Goal: Information Seeking & Learning: Learn about a topic

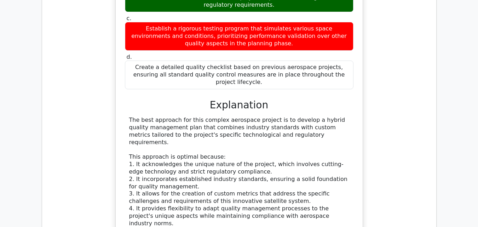
scroll to position [1075, 0]
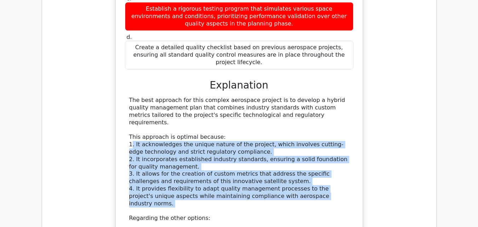
drag, startPoint x: 131, startPoint y: 80, endPoint x: 320, endPoint y: 140, distance: 198.3
copy div ". It acknowledges the unique nature of the project, which involves cutting-edge…"
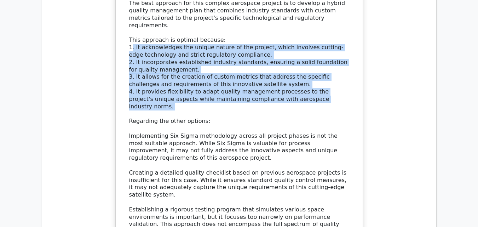
scroll to position [1264, 0]
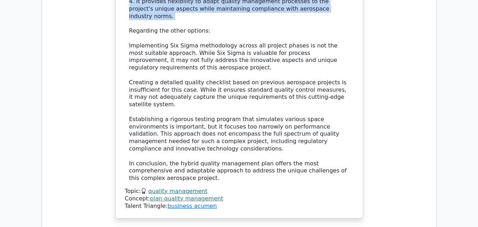
drag, startPoint x: 412, startPoint y: 161, endPoint x: 323, endPoint y: 167, distance: 89.7
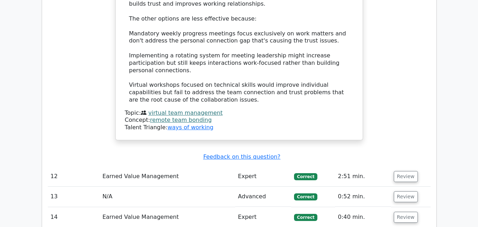
scroll to position [1831, 0]
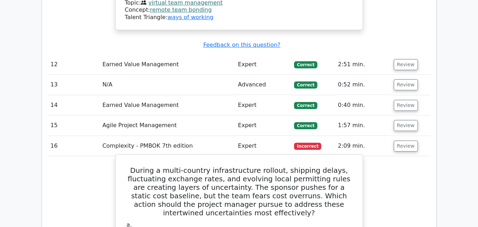
scroll to position [1925, 0]
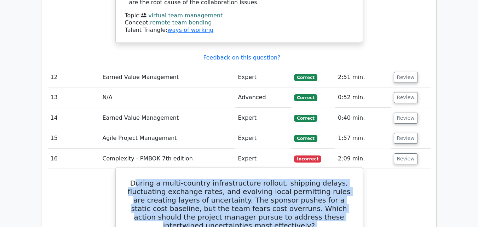
drag, startPoint x: 143, startPoint y: 65, endPoint x: 306, endPoint y: 150, distance: 183.5
click at [139, 179] on h5 "During a multi-country infrastructure rollout, shipping delays, fluctuating exc…" at bounding box center [239, 204] width 230 height 51
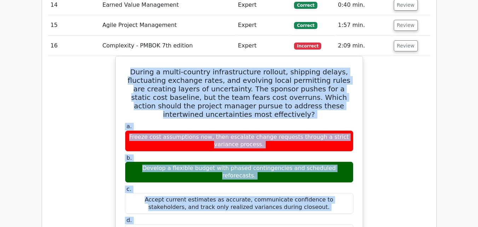
scroll to position [2120, 0]
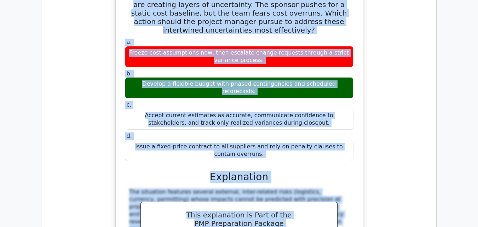
drag, startPoint x: 140, startPoint y: 63, endPoint x: 310, endPoint y: 36, distance: 172.4
click at [310, 36] on div "During a multi-country infrastructure rollout, shipping delays, fluctuating exc…" at bounding box center [239, 165] width 241 height 380
copy div "During a multi-country infrastructure rollout, shipping delays, fluctuating exc…"
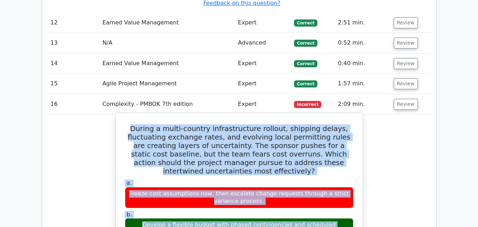
scroll to position [1932, 0]
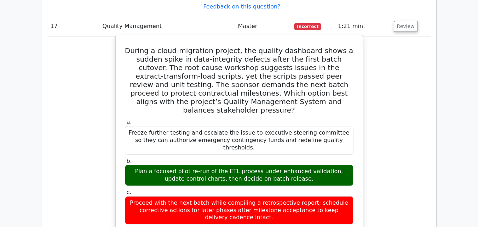
scroll to position [2498, 0]
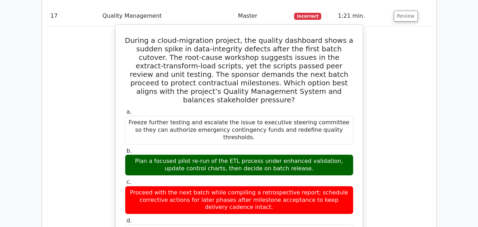
drag, startPoint x: 246, startPoint y: 135, endPoint x: 304, endPoint y: 160, distance: 63.8
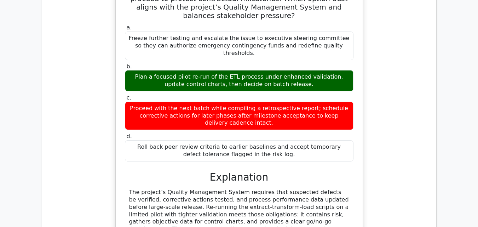
scroll to position [2593, 0]
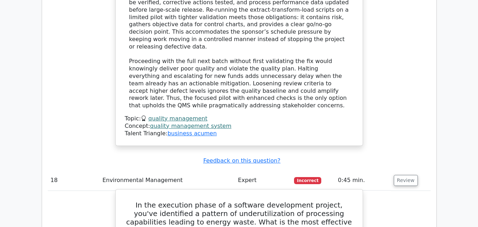
drag, startPoint x: 133, startPoint y: 31, endPoint x: 307, endPoint y: 155, distance: 214.3
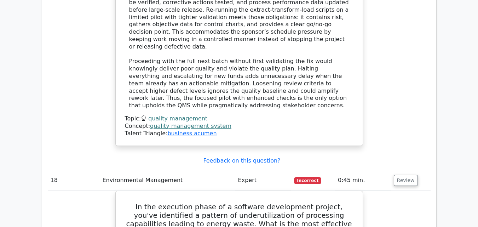
copy div "In the execution phase of a software development project, you've identified a p…"
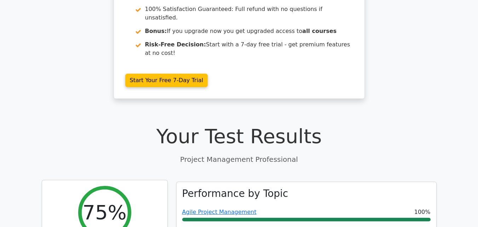
scroll to position [232, 0]
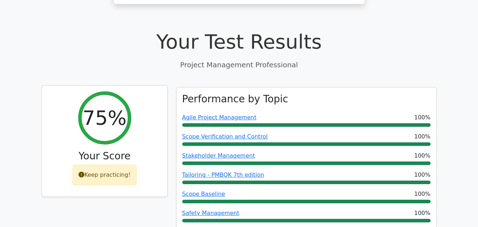
click at [98, 165] on div "Keep practicing!" at bounding box center [105, 175] width 64 height 21
click at [84, 172] on icon at bounding box center [82, 175] width 6 height 6
click at [119, 165] on div "Keep practicing!" at bounding box center [105, 175] width 64 height 21
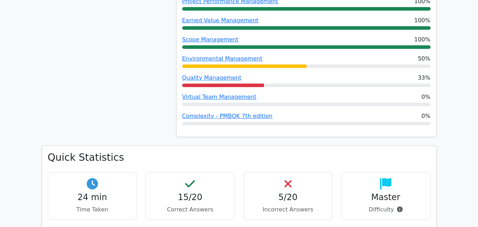
scroll to position [0, 0]
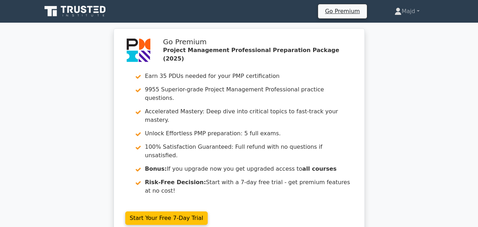
click at [81, 10] on icon at bounding box center [76, 11] width 68 height 13
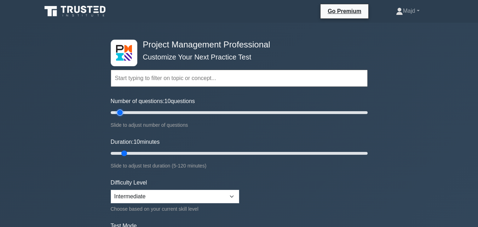
click at [117, 112] on input "Number of questions: 10 questions" at bounding box center [239, 112] width 257 height 8
drag, startPoint x: 149, startPoint y: 196, endPoint x: 146, endPoint y: 204, distance: 7.8
click at [149, 196] on select "Beginner Intermediate Expert" at bounding box center [175, 196] width 129 height 13
select select "expert"
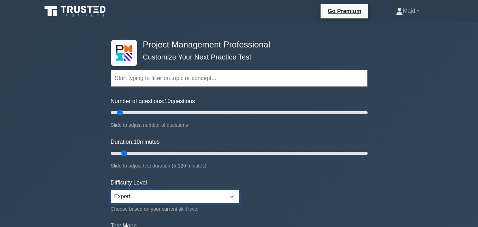
click at [111, 190] on select "Beginner Intermediate Expert" at bounding box center [175, 196] width 129 height 13
drag, startPoint x: 125, startPoint y: 152, endPoint x: 138, endPoint y: 154, distance: 13.3
type input "15"
click at [138, 154] on input "Duration: 15 minutes" at bounding box center [239, 153] width 257 height 8
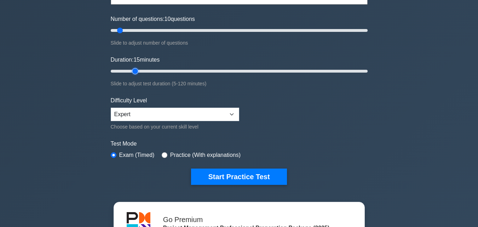
scroll to position [95, 0]
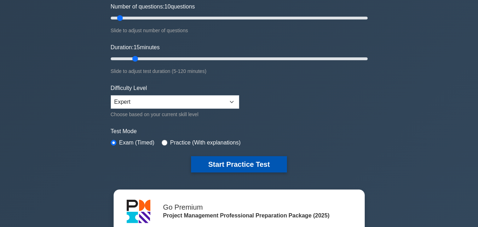
click at [221, 162] on button "Start Practice Test" at bounding box center [239, 164] width 96 height 16
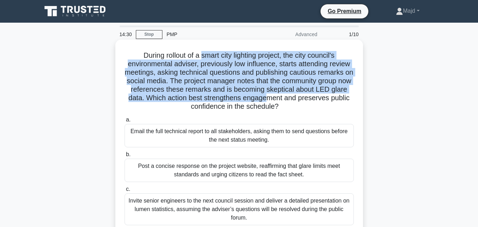
drag, startPoint x: 199, startPoint y: 56, endPoint x: 289, endPoint y: 96, distance: 97.6
click at [289, 96] on h5 "During rollout of a smart city lighting project, the city council's environment…" at bounding box center [239, 81] width 231 height 60
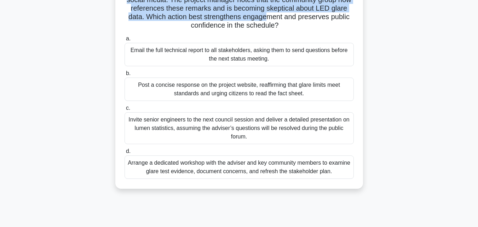
scroll to position [95, 0]
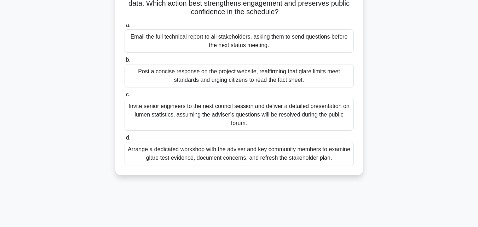
click at [188, 152] on div "Arrange a dedicated workshop with the adviser and key community members to exam…" at bounding box center [239, 153] width 229 height 23
click at [125, 140] on input "d. Arrange a dedicated workshop with the adviser and key community members to e…" at bounding box center [125, 138] width 0 height 5
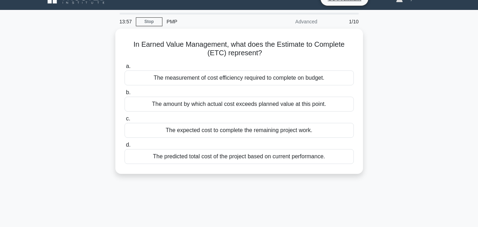
scroll to position [0, 0]
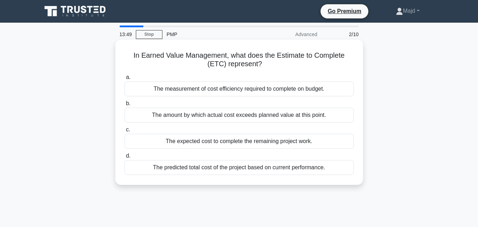
drag, startPoint x: 248, startPoint y: 54, endPoint x: 325, endPoint y: 64, distance: 77.2
click at [325, 64] on h5 "In Earned Value Management, what does the Estimate to Complete (ETC) represent?…" at bounding box center [239, 60] width 231 height 18
drag, startPoint x: 131, startPoint y: 53, endPoint x: 346, endPoint y: 167, distance: 242.8
click at [346, 167] on div "In Earned Value Management, what does the Estimate to Complete (ETC) represent?…" at bounding box center [239, 111] width 242 height 139
copy div "In Earned Value Management, what does the Estimate to Complete (ETC) represent?…"
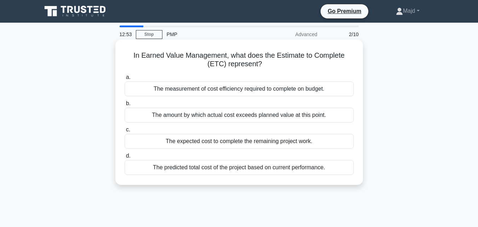
click at [242, 137] on div "The expected cost to complete the remaining project work." at bounding box center [239, 141] width 229 height 15
click at [125, 132] on input "c. The expected cost to complete the remaining project work." at bounding box center [125, 129] width 0 height 5
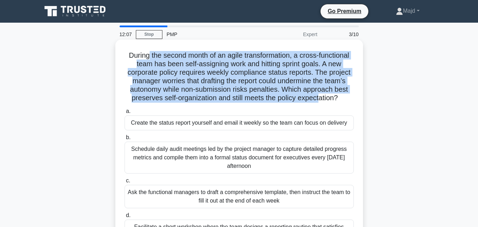
drag, startPoint x: 215, startPoint y: 55, endPoint x: 319, endPoint y: 97, distance: 113.1
click at [319, 97] on h5 "During the second month of an agile transformation, a cross-functional team has…" at bounding box center [239, 77] width 231 height 52
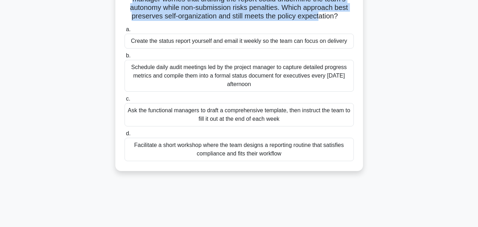
scroll to position [95, 0]
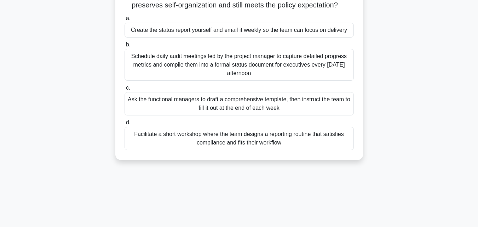
click at [285, 160] on div "During the second month of an agile transformation, a cross-functional team has…" at bounding box center [240, 58] width 404 height 222
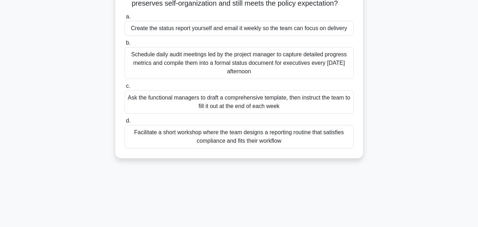
click at [236, 143] on div "Facilitate a short workshop where the team designs a reporting routine that sat…" at bounding box center [239, 136] width 229 height 23
click at [125, 123] on input "d. Facilitate a short workshop where the team designs a reporting routine that …" at bounding box center [125, 121] width 0 height 5
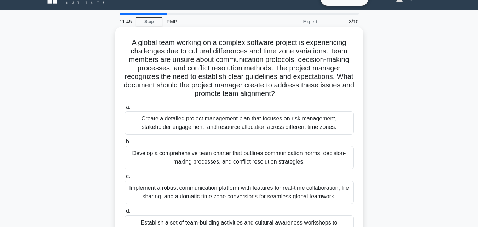
scroll to position [0, 0]
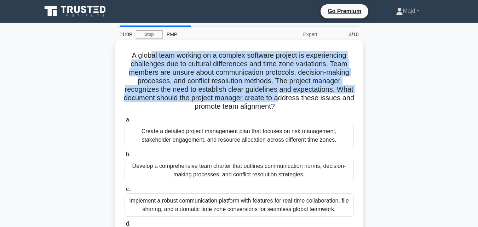
drag, startPoint x: 149, startPoint y: 59, endPoint x: 310, endPoint y: 99, distance: 165.5
click at [310, 99] on h5 "A global team working on a complex software project is experiencing challenges …" at bounding box center [239, 81] width 231 height 60
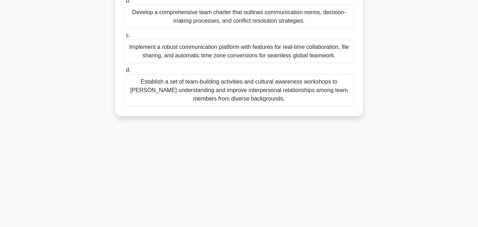
scroll to position [61, 0]
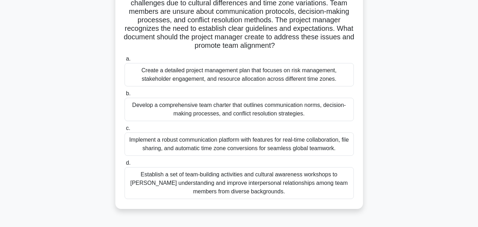
click at [230, 184] on div "Establish a set of team-building activities and cultural awareness workshops to…" at bounding box center [239, 183] width 229 height 32
click at [125, 165] on input "d. Establish a set of team-building activities and cultural awareness workshops…" at bounding box center [125, 163] width 0 height 5
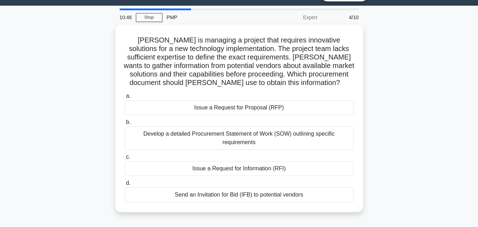
scroll to position [0, 0]
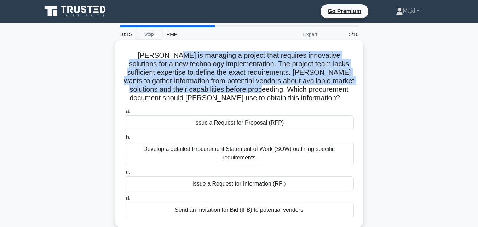
drag, startPoint x: 159, startPoint y: 56, endPoint x: 273, endPoint y: 91, distance: 119.6
click at [273, 91] on h5 "[PERSON_NAME] is managing a project that requires innovative solutions for a ne…" at bounding box center [239, 77] width 231 height 52
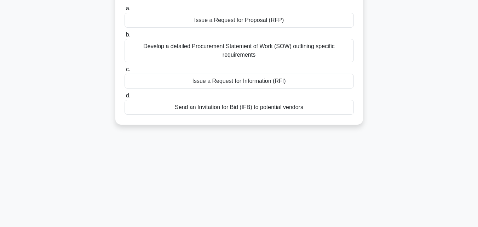
scroll to position [155, 0]
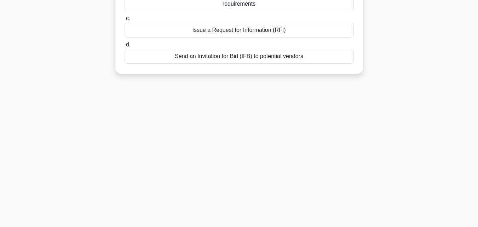
drag, startPoint x: 128, startPoint y: 53, endPoint x: 321, endPoint y: 147, distance: 214.7
click at [321, 147] on div "9:47 Stop PMP Expert 5/10 [PERSON_NAME] is managing a project that requires inn…" at bounding box center [240, 47] width 404 height 354
copy div "[PERSON_NAME] is managing a project that requires innovative solutions for a ne…"
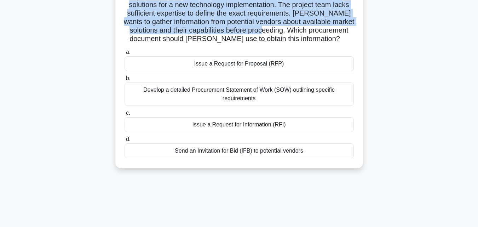
click at [386, 93] on div "[PERSON_NAME] is managing a project that requires innovative solutions for a ne…" at bounding box center [240, 79] width 404 height 196
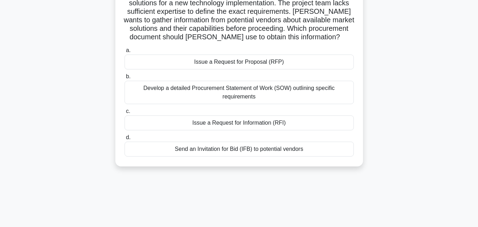
click at [252, 63] on div "Issue a Request for Proposal (RFP)" at bounding box center [239, 62] width 229 height 15
click at [125, 53] on input "a. Issue a Request for Proposal (RFP)" at bounding box center [125, 50] width 0 height 5
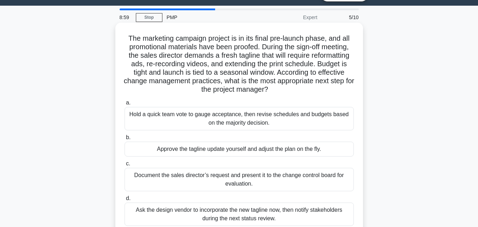
scroll to position [0, 0]
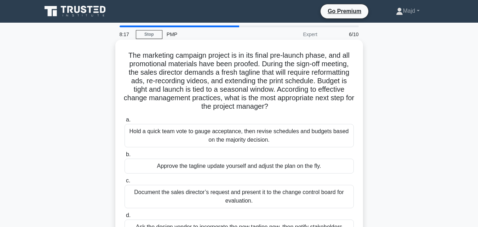
drag, startPoint x: 333, startPoint y: 55, endPoint x: 296, endPoint y: 105, distance: 62.3
click at [296, 105] on h5 "The marketing campaign project is in its final pre-launch phase, and all promot…" at bounding box center [239, 81] width 231 height 60
click at [228, 196] on div "Document the sales director’s request and present it to the change control boar…" at bounding box center [239, 196] width 229 height 23
click at [125, 183] on input "c. Document the sales director’s request and present it to the change control b…" at bounding box center [125, 180] width 0 height 5
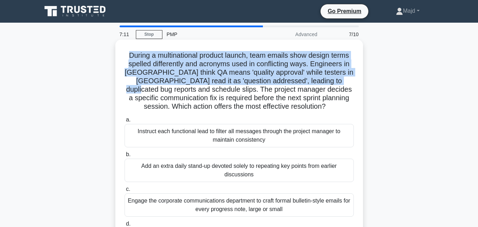
drag, startPoint x: 125, startPoint y: 55, endPoint x: 348, endPoint y: 79, distance: 225.0
click at [348, 79] on h5 "During a multinational product launch, team emails show design terms spelled di…" at bounding box center [239, 81] width 231 height 60
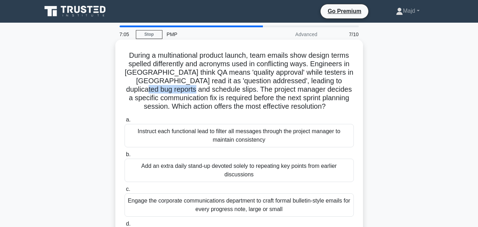
drag, startPoint x: 129, startPoint y: 90, endPoint x: 175, endPoint y: 89, distance: 45.3
click at [175, 89] on h5 "During a multinational product launch, team emails show design terms spelled di…" at bounding box center [239, 81] width 231 height 60
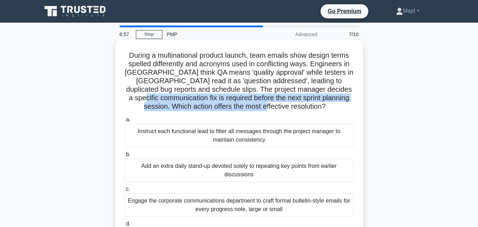
drag, startPoint x: 133, startPoint y: 98, endPoint x: 318, endPoint y: 105, distance: 184.6
click at [318, 105] on h5 "During a multinational product launch, team emails show design terms spelled di…" at bounding box center [239, 81] width 231 height 60
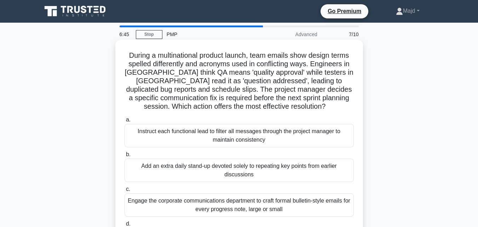
click at [269, 201] on div "Engage the corporate communications department to craft formal bulletin-style e…" at bounding box center [239, 204] width 229 height 23
click at [125, 192] on input "c. Engage the corporate communications department to craft formal bulletin-styl…" at bounding box center [125, 189] width 0 height 5
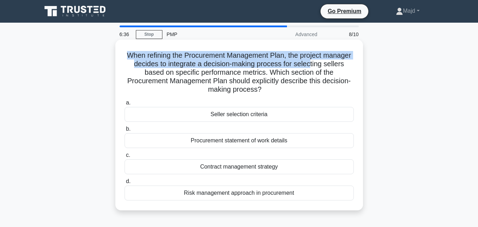
drag, startPoint x: 137, startPoint y: 54, endPoint x: 344, endPoint y: 64, distance: 207.4
click at [343, 64] on h5 "When refining the Procurement Management Plan, the project manager decides to i…" at bounding box center [239, 72] width 231 height 43
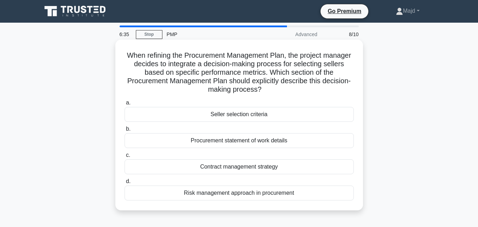
click at [347, 64] on h5 "When refining the Procurement Management Plan, the project manager decides to i…" at bounding box center [239, 72] width 231 height 43
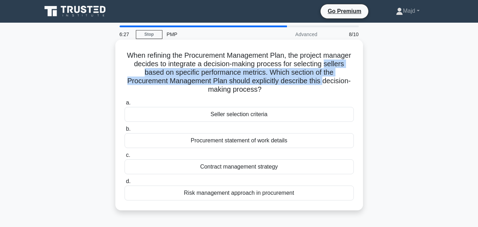
drag, startPoint x: 132, startPoint y: 73, endPoint x: 326, endPoint y: 81, distance: 194.9
click at [326, 81] on h5 "When refining the Procurement Management Plan, the project manager decides to i…" at bounding box center [239, 72] width 231 height 43
drag, startPoint x: 257, startPoint y: 52, endPoint x: 330, endPoint y: 91, distance: 82.4
click at [330, 91] on h5 "When refining the Procurement Management Plan, the project manager decides to i…" at bounding box center [239, 72] width 231 height 43
drag, startPoint x: 135, startPoint y: 52, endPoint x: 321, endPoint y: 191, distance: 232.2
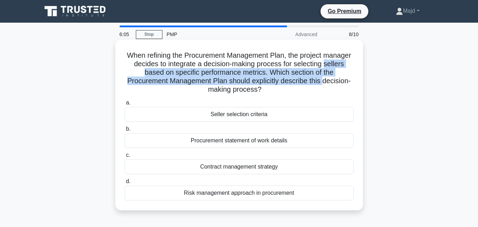
click at [321, 191] on div "When refining the Procurement Management Plan, the project manager decides to i…" at bounding box center [239, 124] width 242 height 165
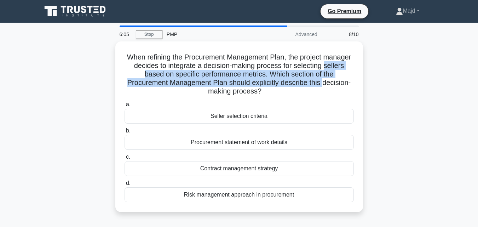
copy div "When refining the Procurement Management Plan, the project manager decides to i…"
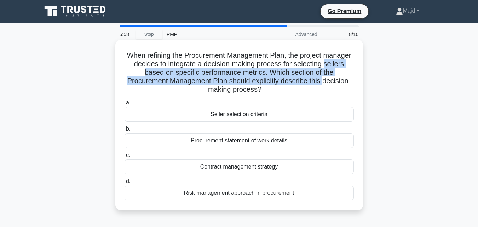
click at [247, 111] on div "Seller selection criteria" at bounding box center [239, 114] width 229 height 15
click at [125, 105] on input "a. Seller selection criteria" at bounding box center [125, 103] width 0 height 5
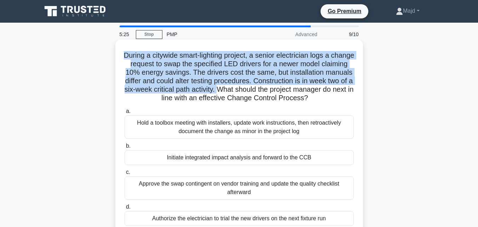
drag, startPoint x: 135, startPoint y: 54, endPoint x: 272, endPoint y: 91, distance: 142.3
click at [272, 91] on h5 "During a citywide smart-lighting project, a senior electrician logs a change re…" at bounding box center [239, 77] width 231 height 52
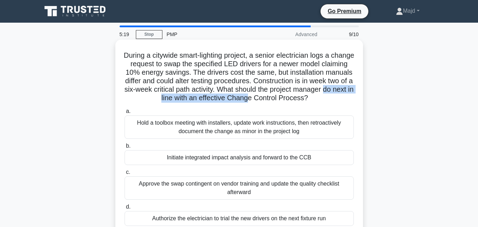
drag, startPoint x: 158, startPoint y: 99, endPoint x: 280, endPoint y: 98, distance: 121.8
click at [280, 98] on h5 "During a citywide smart-lighting project, a senior electrician logs a change re…" at bounding box center [239, 77] width 231 height 52
drag, startPoint x: 272, startPoint y: 88, endPoint x: 345, endPoint y: 100, distance: 74.3
click at [345, 100] on h5 "During a citywide smart-lighting project, a senior electrician logs a change re…" at bounding box center [239, 77] width 231 height 52
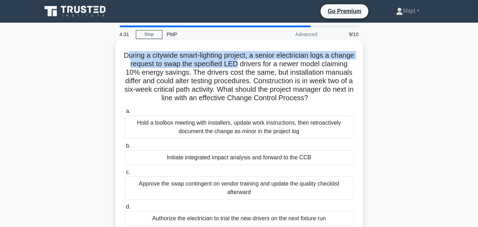
drag, startPoint x: 136, startPoint y: 55, endPoint x: 263, endPoint y: 65, distance: 127.6
click at [263, 65] on h5 "During a citywide smart-lighting project, a senior electrician logs a change re…" at bounding box center [239, 77] width 231 height 52
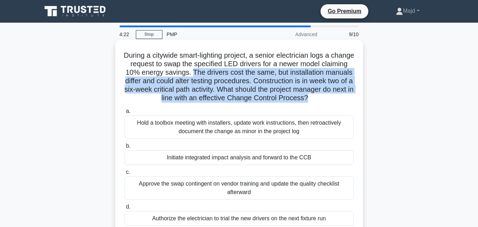
drag, startPoint x: 219, startPoint y: 72, endPoint x: 339, endPoint y: 98, distance: 122.6
click at [339, 99] on h5 "During a citywide smart-lighting project, a senior electrician logs a change re…" at bounding box center [239, 77] width 231 height 52
drag, startPoint x: 133, startPoint y: 52, endPoint x: 343, endPoint y: 187, distance: 249.7
click at [358, 213] on div "During a citywide smart-lighting project, a senior electrician logs a change re…" at bounding box center [239, 137] width 242 height 190
copy div "During a citywide smart-lighting project, a senior electrician logs a change re…"
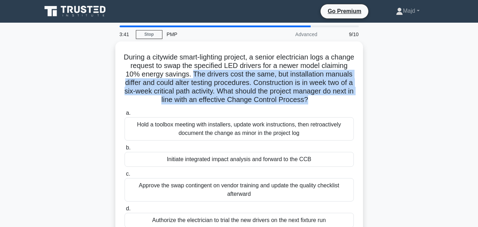
click at [387, 118] on div "During a citywide smart-lighting project, a senior electrician logs a change re…" at bounding box center [240, 143] width 404 height 205
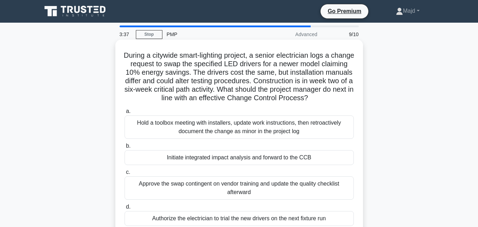
click at [243, 159] on div "Initiate integrated impact analysis and forward to the CCB" at bounding box center [239, 157] width 229 height 15
click at [125, 148] on input "b. Initiate integrated impact analysis and forward to the CCB" at bounding box center [125, 146] width 0 height 5
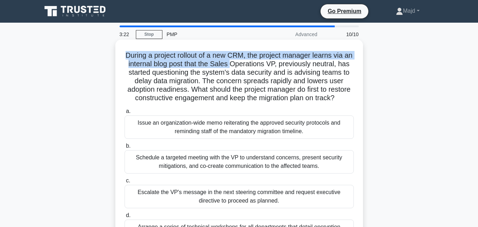
drag, startPoint x: 128, startPoint y: 54, endPoint x: 242, endPoint y: 68, distance: 115.3
click at [242, 68] on h5 "During a project rollout of a new CRM, the project manager learns via an intern…" at bounding box center [239, 77] width 231 height 52
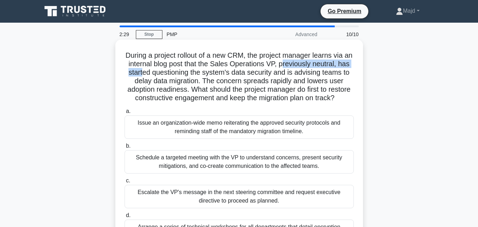
drag, startPoint x: 295, startPoint y: 63, endPoint x: 152, endPoint y: 73, distance: 142.7
click at [152, 73] on h5 "During a project rollout of a new CRM, the project manager learns via an intern…" at bounding box center [239, 77] width 231 height 52
click at [152, 74] on h5 "During a project rollout of a new CRM, the project manager learns via an intern…" at bounding box center [239, 77] width 231 height 52
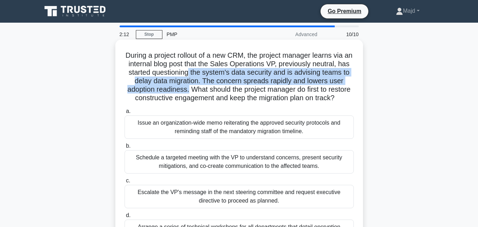
drag, startPoint x: 198, startPoint y: 73, endPoint x: 200, endPoint y: 90, distance: 17.9
click at [200, 90] on h5 "During a project rollout of a new CRM, the project manager learns via an intern…" at bounding box center [239, 77] width 231 height 52
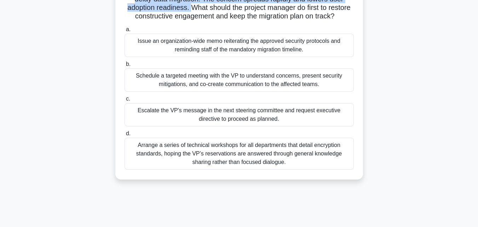
scroll to position [95, 0]
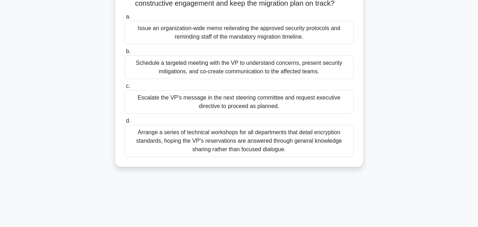
click at [216, 153] on div "Arrange a series of technical workshops for all departments that detail encrypt…" at bounding box center [239, 141] width 229 height 32
click at [125, 123] on input "d. Arrange a series of technical workshops for all departments that detail encr…" at bounding box center [125, 121] width 0 height 5
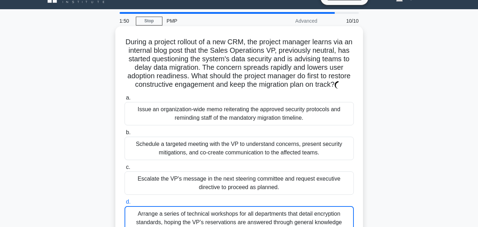
scroll to position [0, 0]
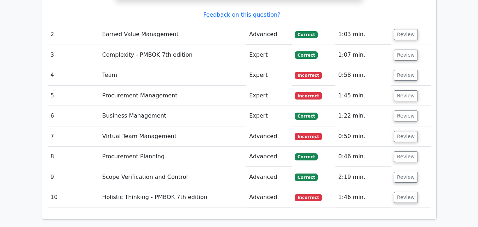
scroll to position [1093, 0]
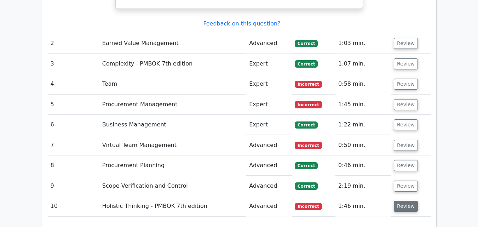
click at [402, 201] on button "Review" at bounding box center [406, 206] width 24 height 11
click at [398, 140] on button "Review" at bounding box center [406, 145] width 24 height 11
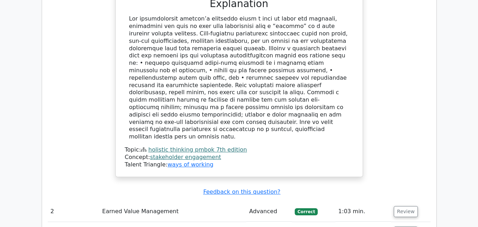
scroll to position [904, 0]
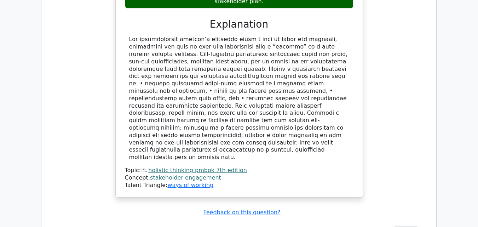
drag, startPoint x: 244, startPoint y: 189, endPoint x: 150, endPoint y: 147, distance: 102.8
